Goal: Task Accomplishment & Management: Manage account settings

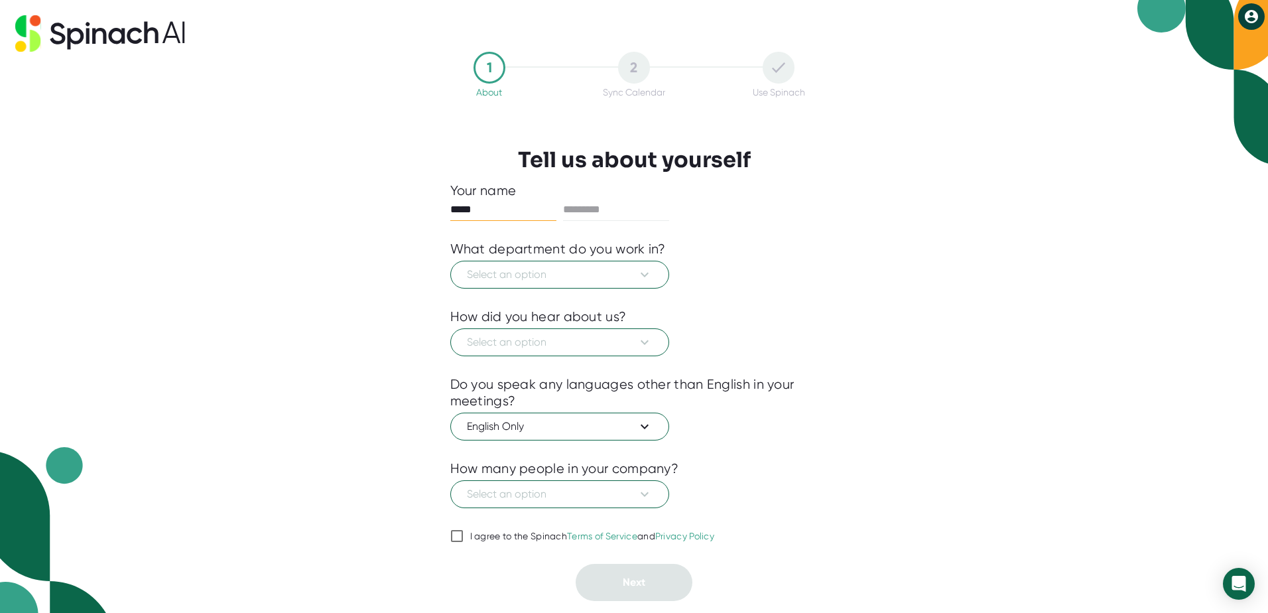
type input "*****"
type input "*******"
click at [517, 273] on span "Select an option" at bounding box center [560, 275] width 186 height 16
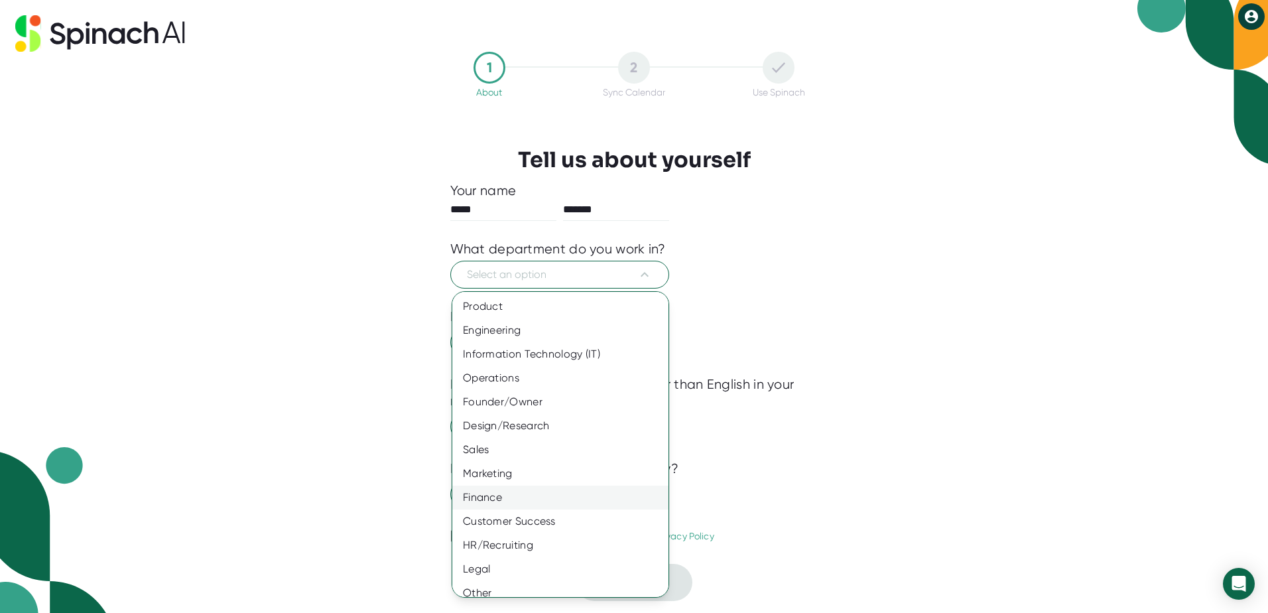
click at [491, 505] on div "Finance" at bounding box center [565, 498] width 226 height 24
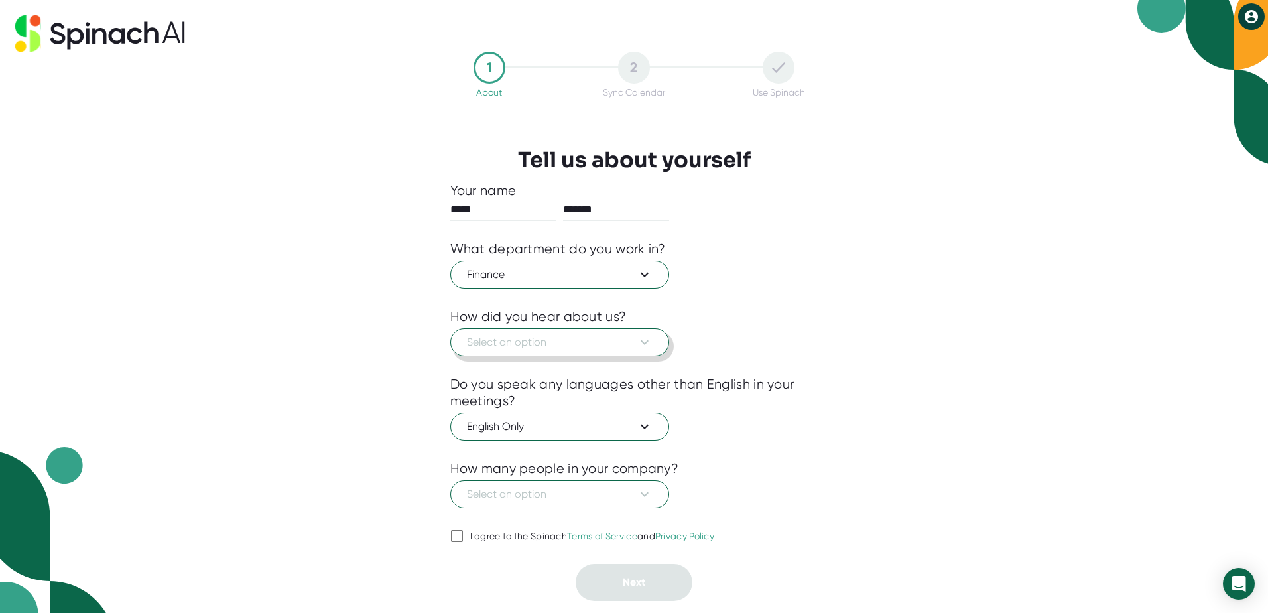
click at [525, 352] on button "Select an option" at bounding box center [559, 342] width 219 height 28
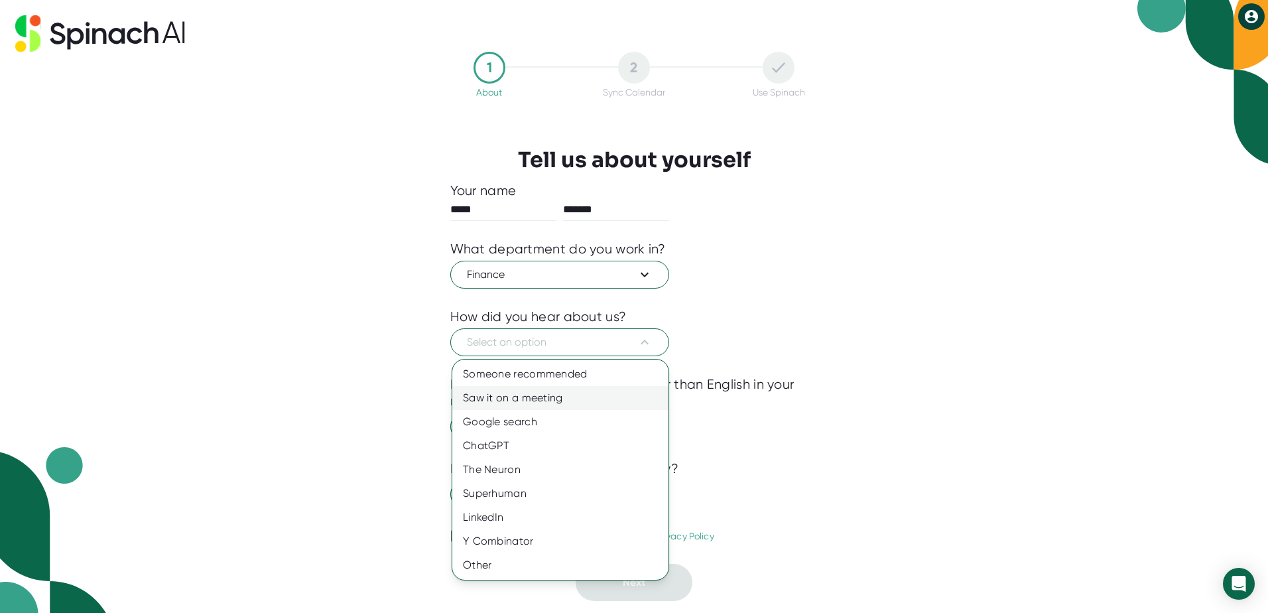
click at [529, 393] on div "Saw it on a meeting" at bounding box center [560, 398] width 216 height 24
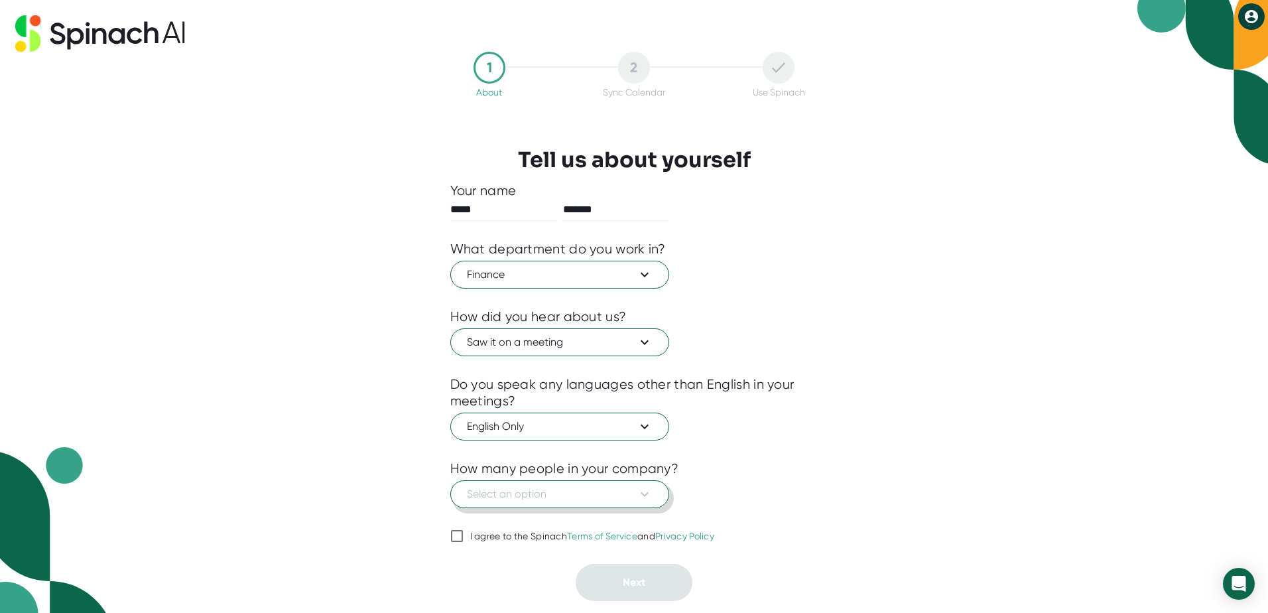
click at [533, 495] on span "Select an option" at bounding box center [560, 494] width 186 height 16
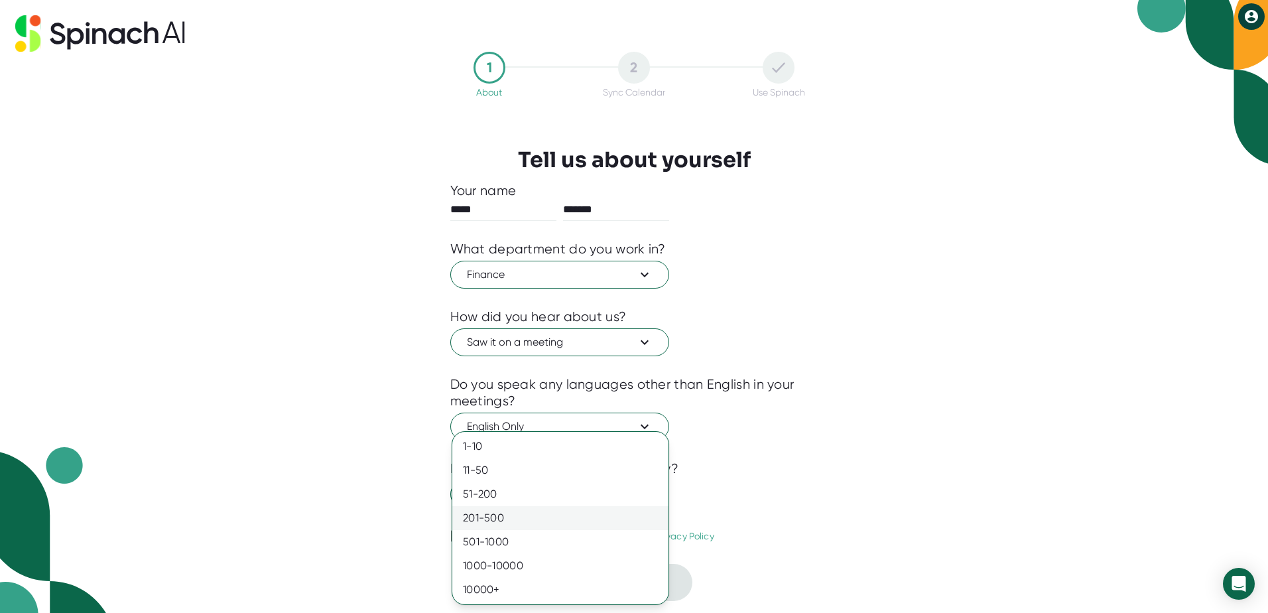
click at [501, 520] on div "201-500" at bounding box center [560, 518] width 216 height 24
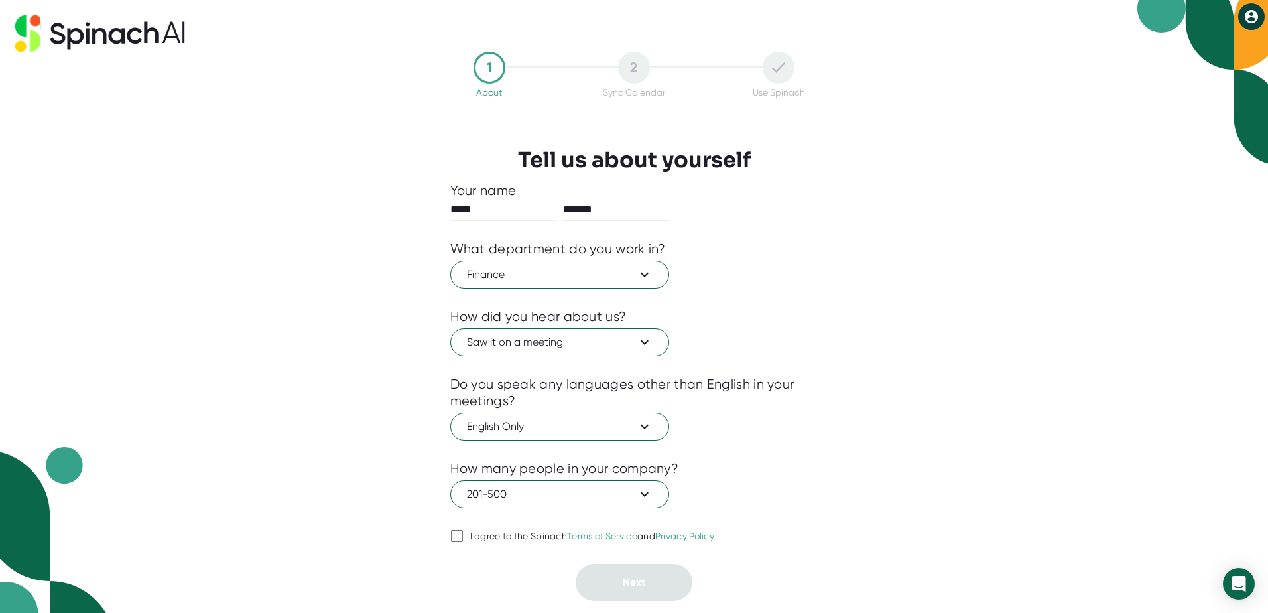
drag, startPoint x: 456, startPoint y: 534, endPoint x: 553, endPoint y: 560, distance: 100.9
click at [456, 534] on input "I agree to the Spinach Terms of Service and Privacy Policy" at bounding box center [456, 536] width 13 height 16
checkbox input "true"
click at [612, 579] on button "Next" at bounding box center [634, 582] width 117 height 37
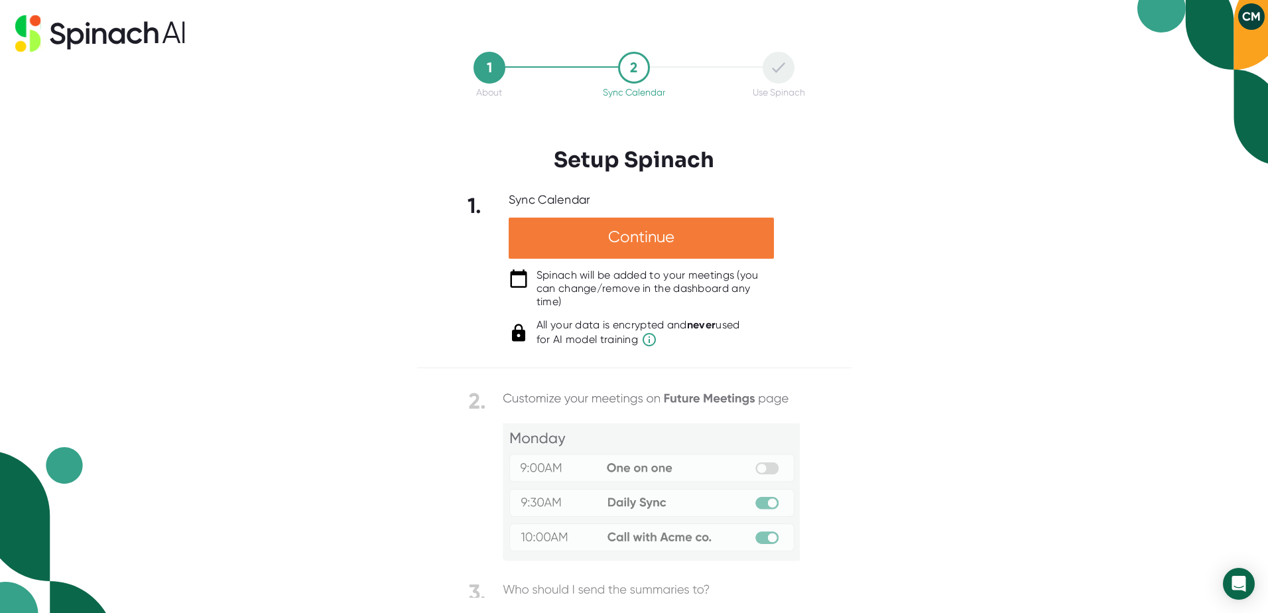
click at [604, 252] on div "Continue" at bounding box center [641, 238] width 265 height 41
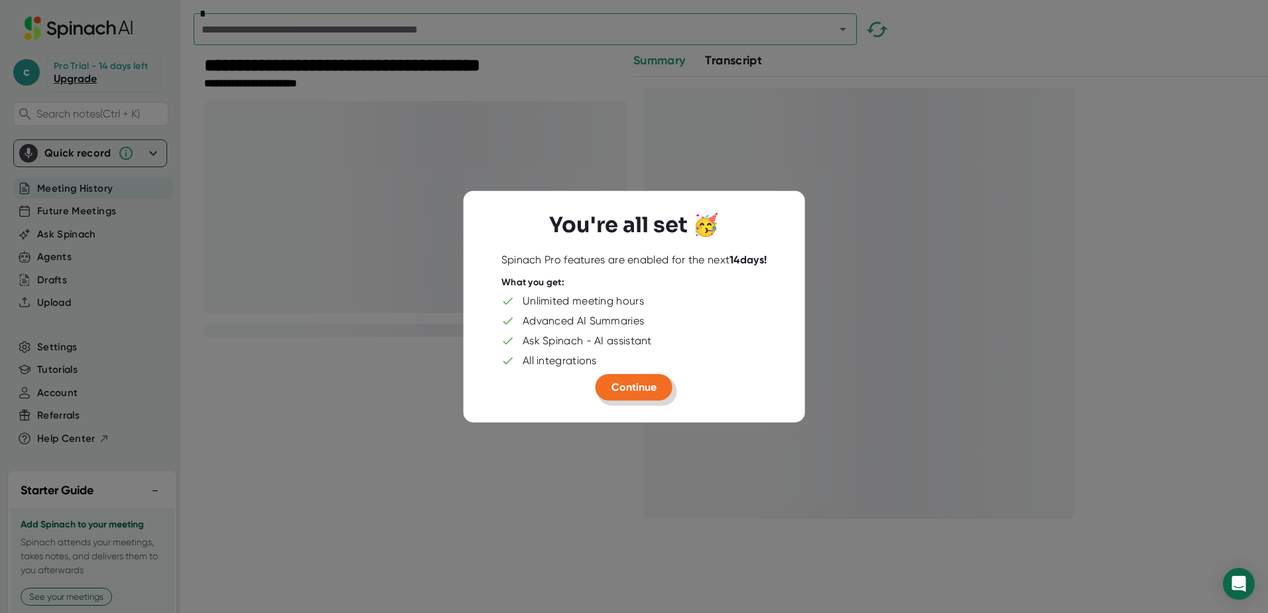
click at [631, 387] on span "Continue" at bounding box center [634, 387] width 45 height 13
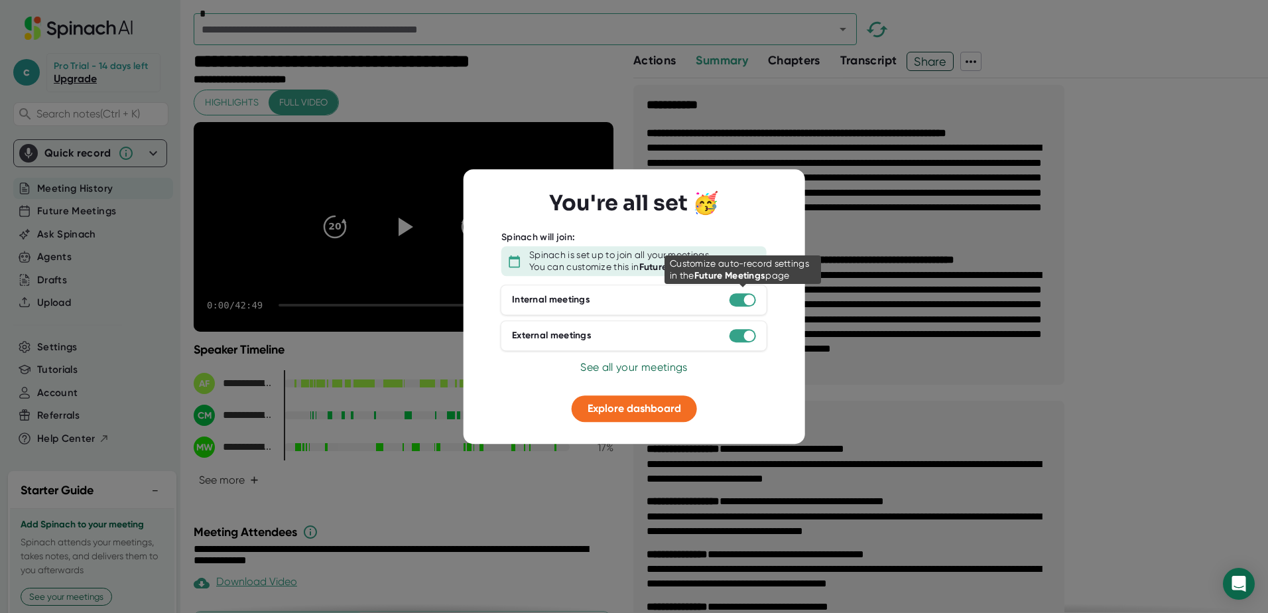
click at [746, 302] on div at bounding box center [749, 299] width 11 height 11
click at [750, 297] on div at bounding box center [749, 299] width 11 height 11
click at [614, 407] on span "Explore dashboard" at bounding box center [635, 408] width 94 height 13
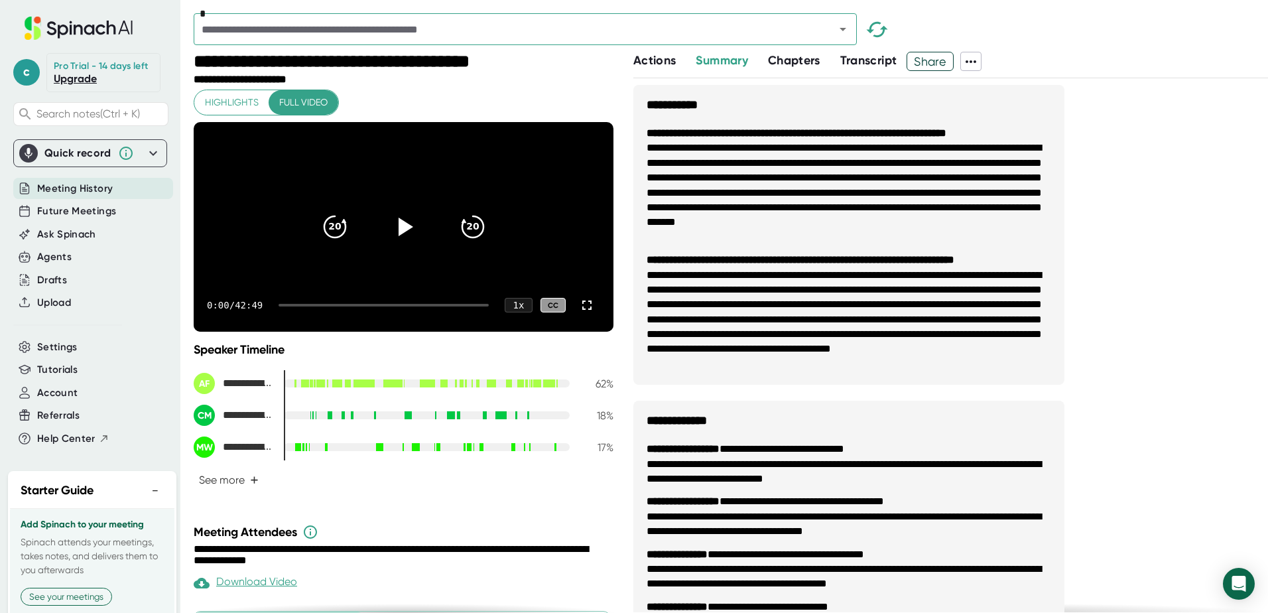
click at [77, 196] on span "Meeting History" at bounding box center [75, 188] width 76 height 15
click at [149, 155] on icon at bounding box center [153, 153] width 8 height 5
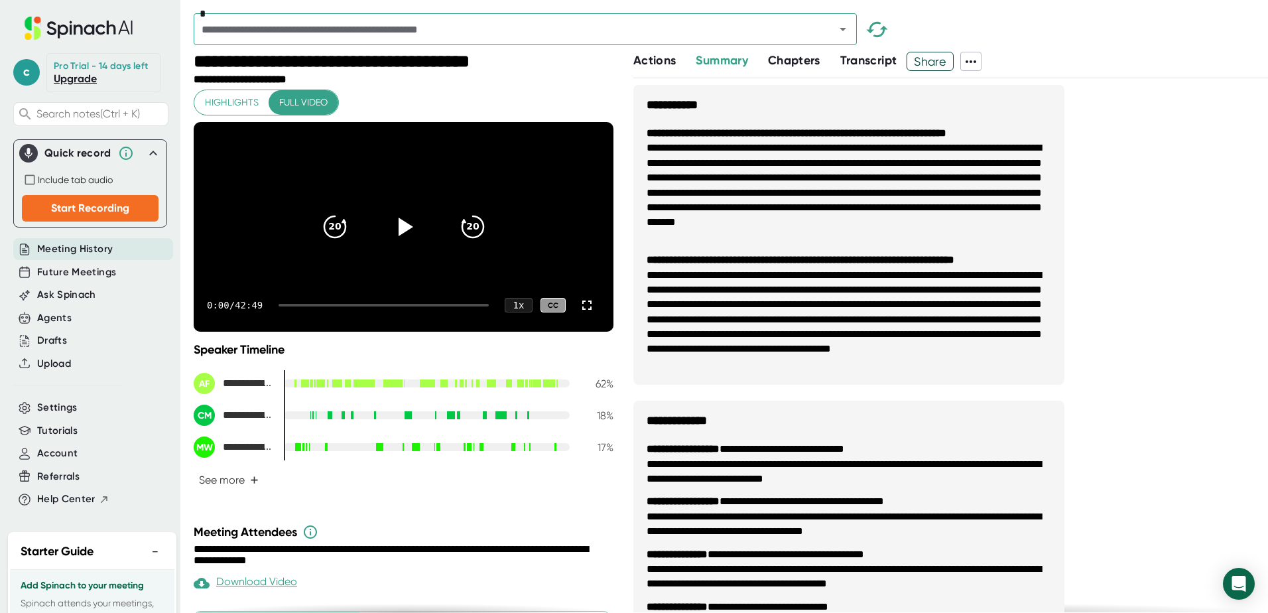
click at [145, 161] on icon at bounding box center [153, 153] width 16 height 16
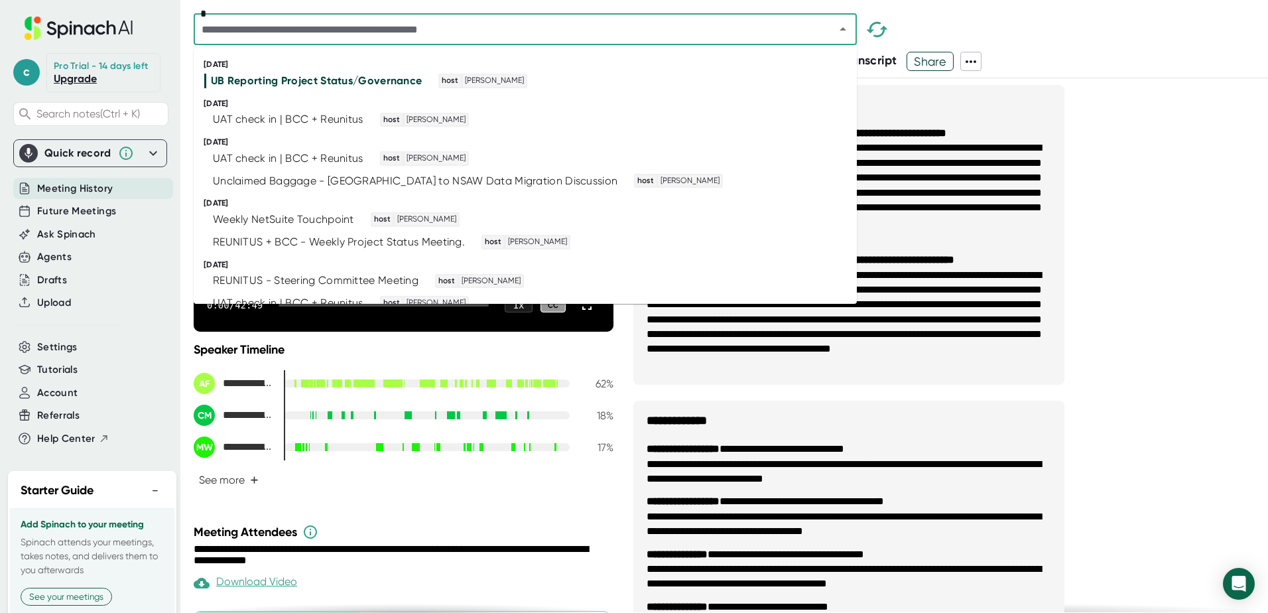
click at [275, 34] on input "text" at bounding box center [506, 29] width 616 height 19
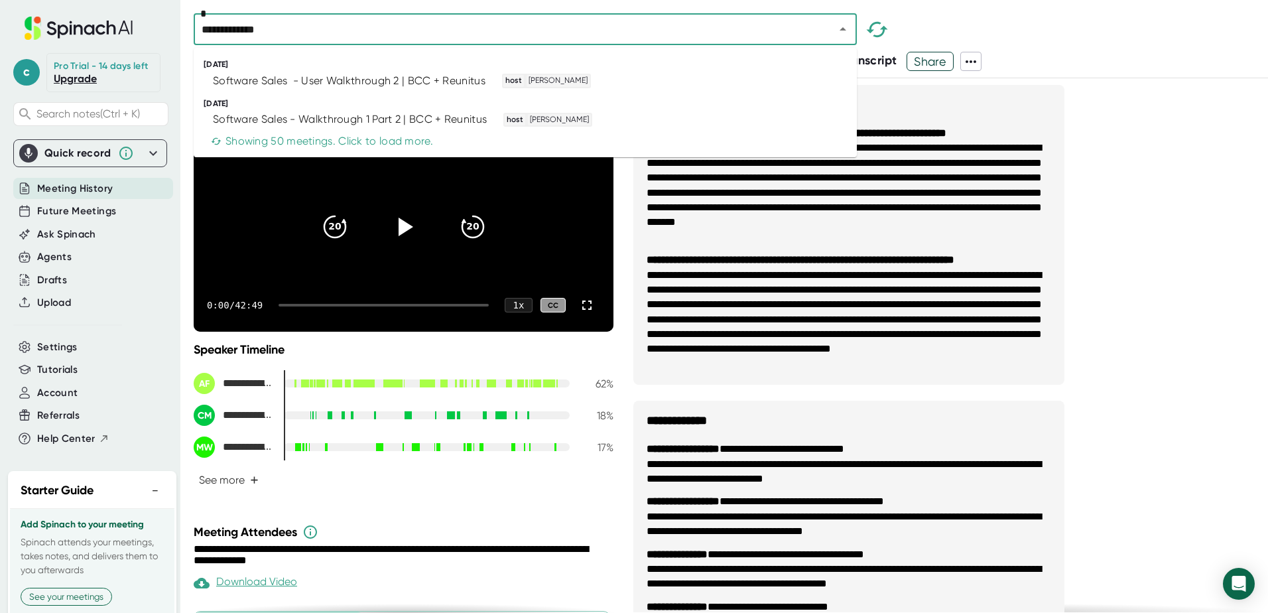
type input "**********"
click at [281, 79] on div "Software Sales - User Walkthrough 2 | BCC + Reunitus" at bounding box center [349, 80] width 273 height 13
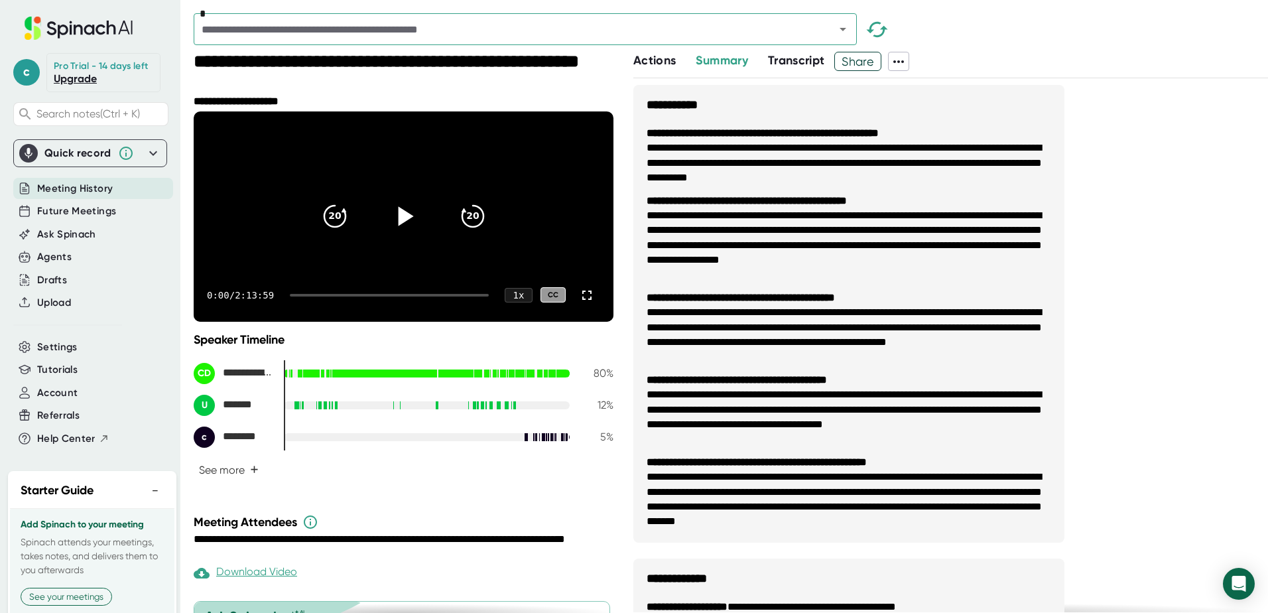
drag, startPoint x: 387, startPoint y: 222, endPoint x: 386, endPoint y: 228, distance: 6.8
click at [387, 228] on icon at bounding box center [403, 216] width 33 height 33
click at [395, 226] on icon at bounding box center [403, 216] width 17 height 19
click at [403, 226] on icon at bounding box center [405, 216] width 15 height 19
click at [298, 296] on div at bounding box center [389, 295] width 199 height 3
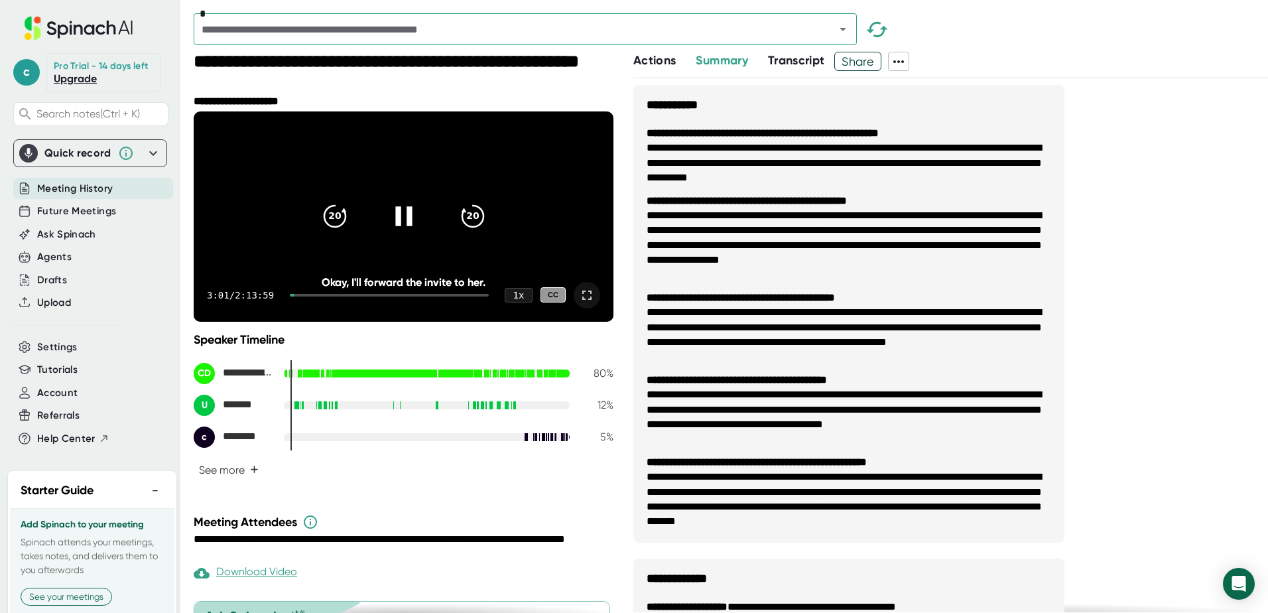
click at [579, 303] on icon at bounding box center [587, 295] width 16 height 16
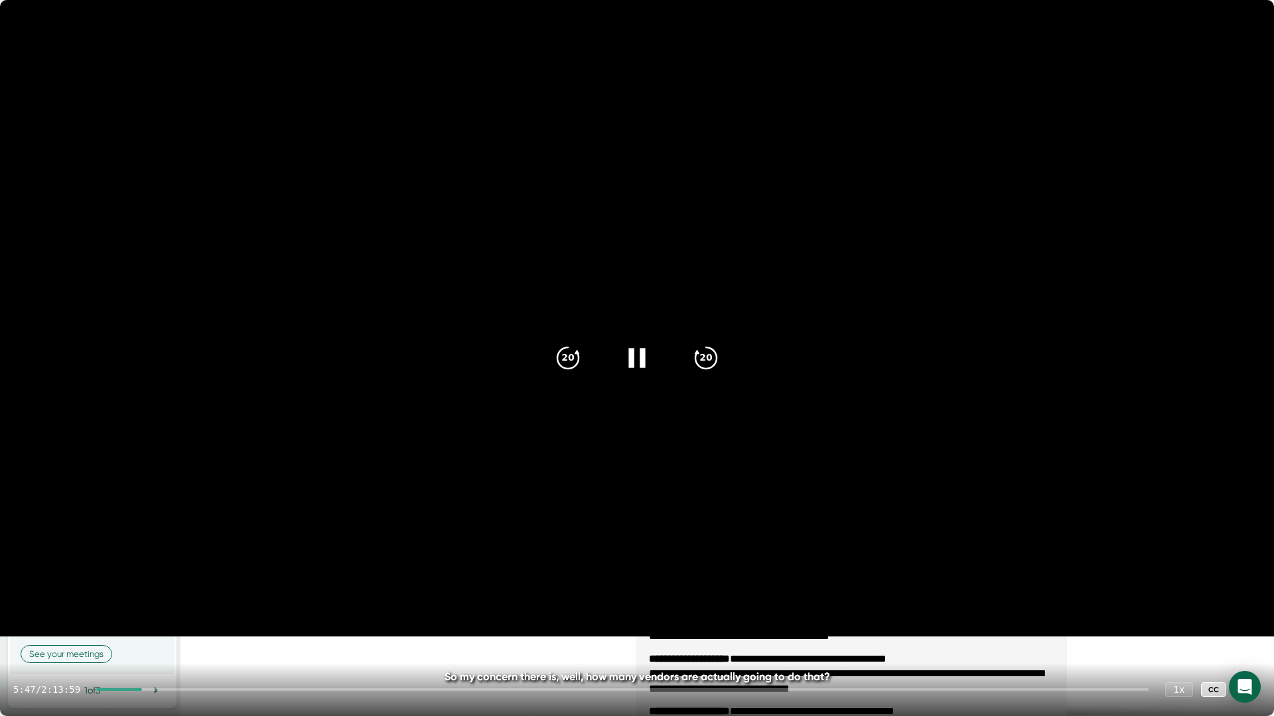
click at [161, 612] on div at bounding box center [622, 689] width 1053 height 3
click at [185, 612] on div "7:49 / 2:13:59 1 x CC" at bounding box center [637, 689] width 1274 height 53
drag, startPoint x: 165, startPoint y: 689, endPoint x: 174, endPoint y: 689, distance: 9.3
click at [174, 612] on div at bounding box center [622, 689] width 1053 height 3
click at [166, 612] on div at bounding box center [133, 689] width 74 height 3
